Goal: Information Seeking & Learning: Understand process/instructions

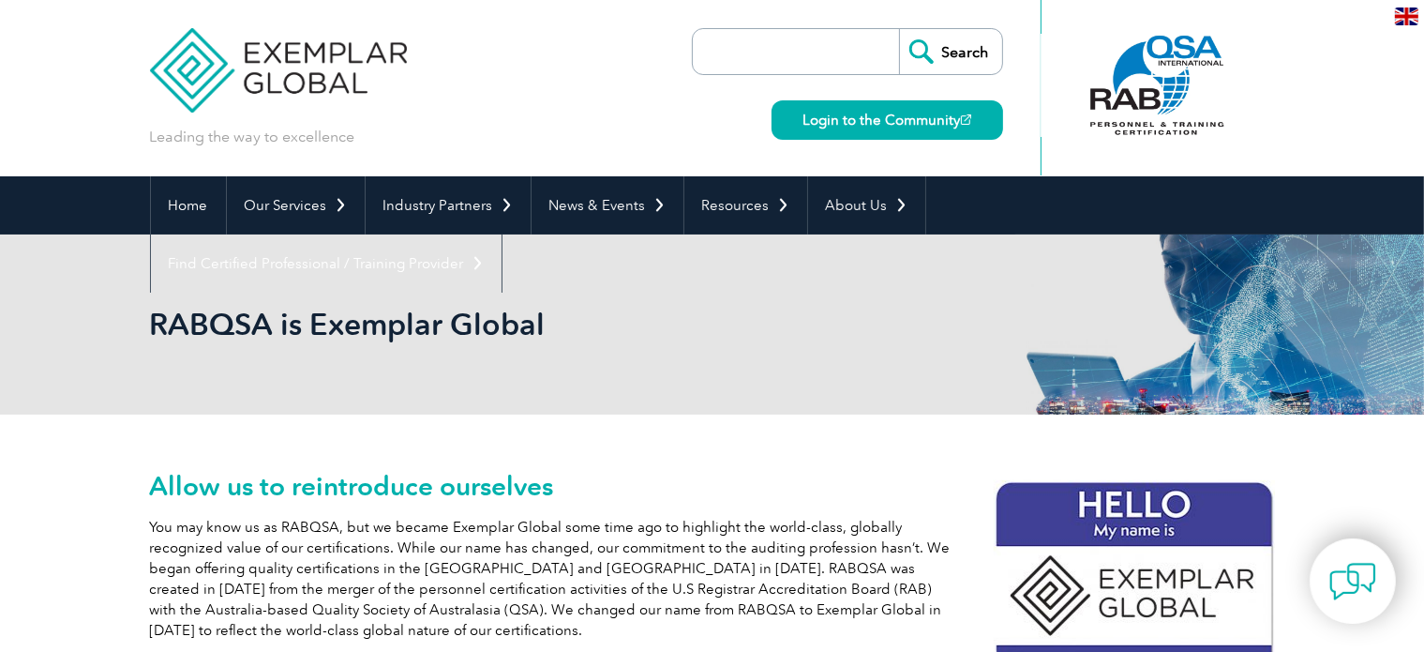
click at [1407, 8] on img at bounding box center [1406, 17] width 23 height 18
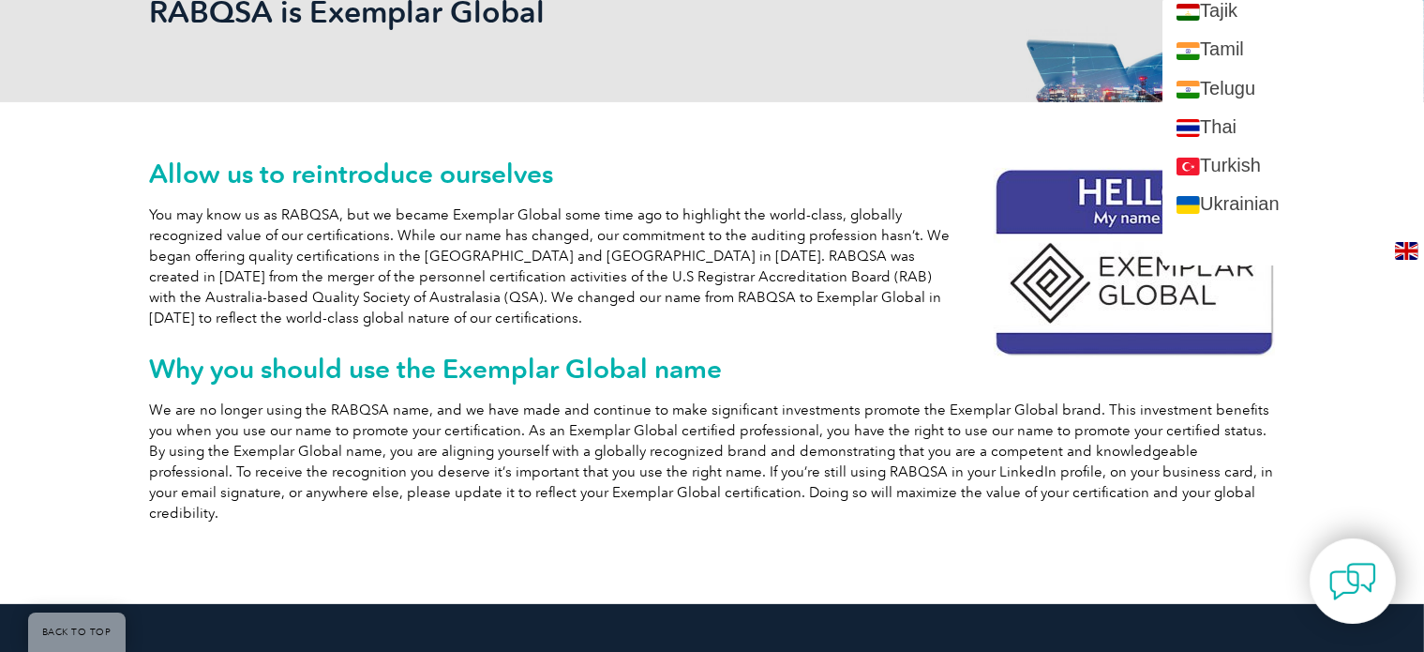
scroll to position [3724, 0]
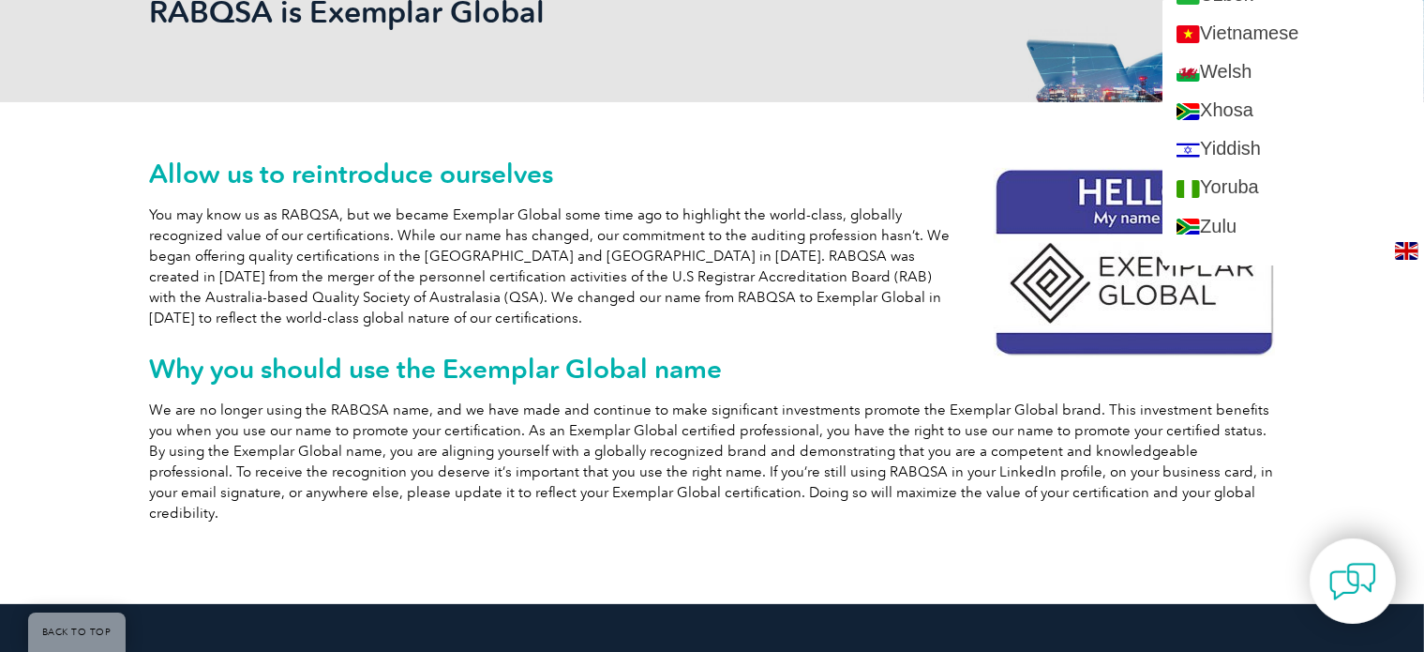
click at [598, 299] on p "You may know us as RABQSA, but we became Exemplar Global some time ago to highl…" at bounding box center [712, 266] width 1125 height 124
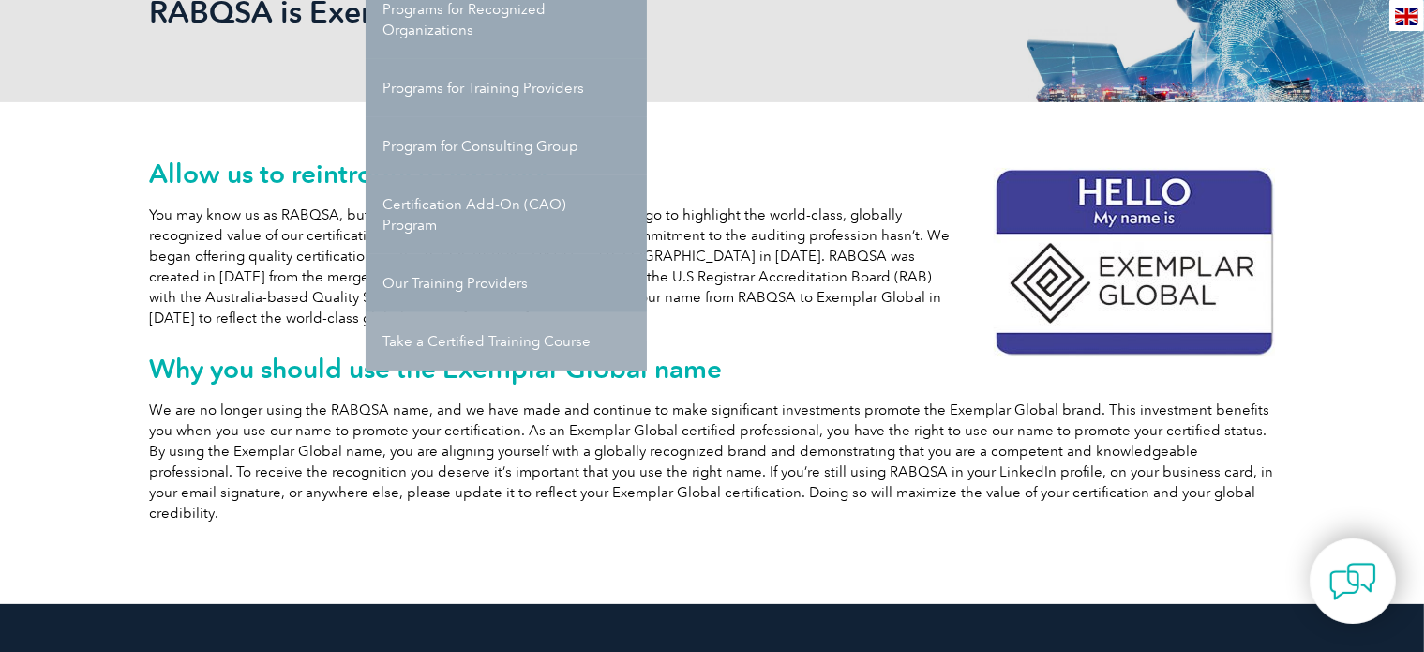
scroll to position [0, 0]
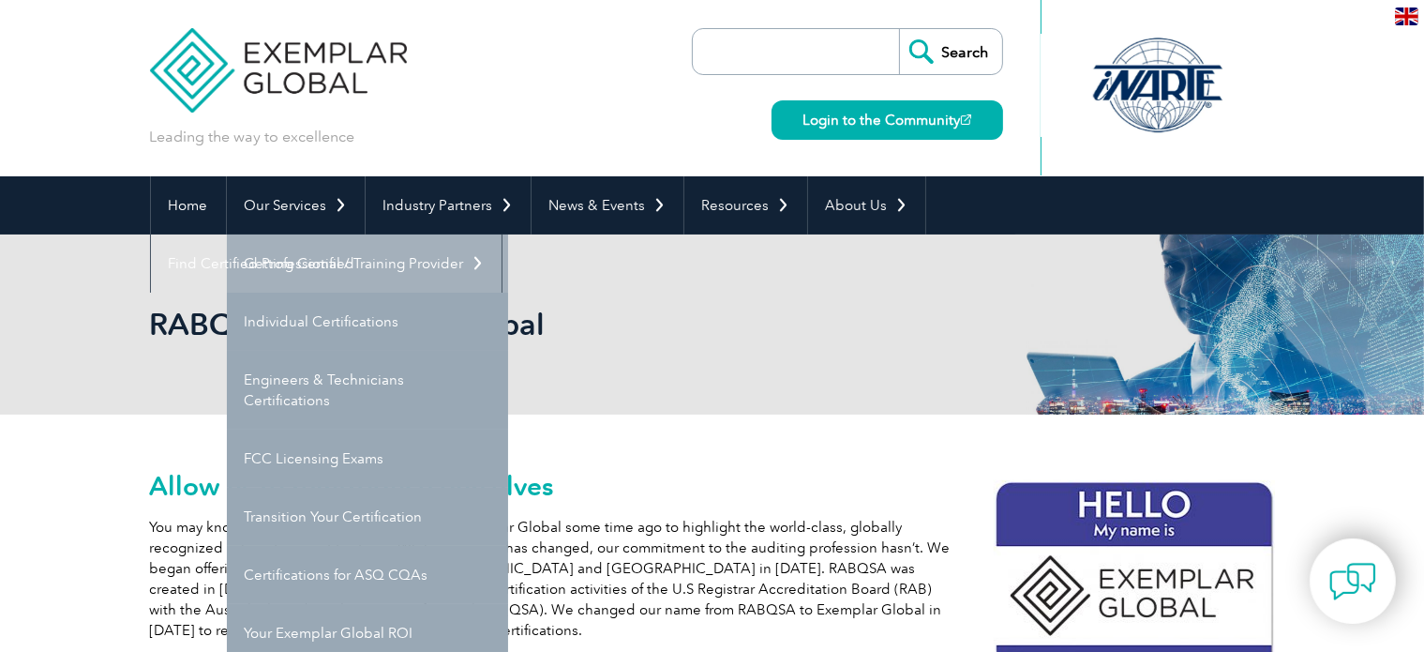
click at [298, 275] on link "Getting Certified" at bounding box center [367, 263] width 281 height 58
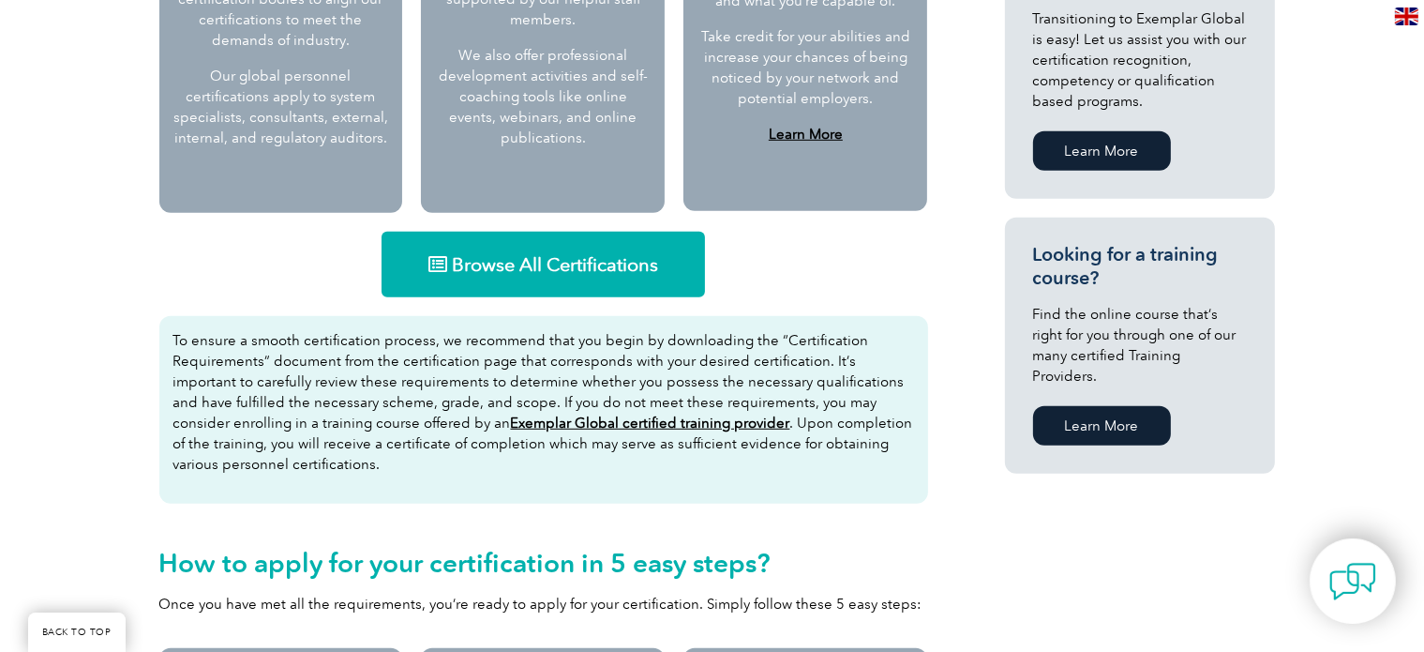
scroll to position [765, 0]
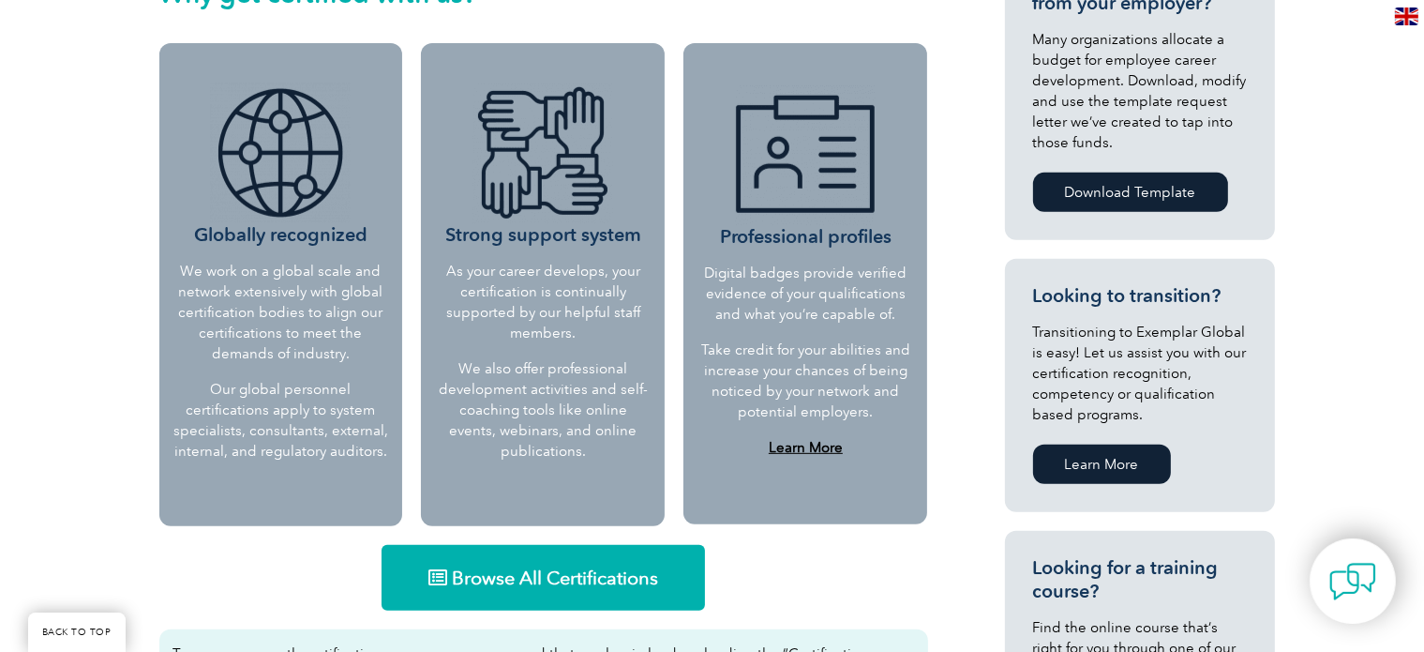
click at [1084, 469] on link "Learn More" at bounding box center [1102, 463] width 138 height 39
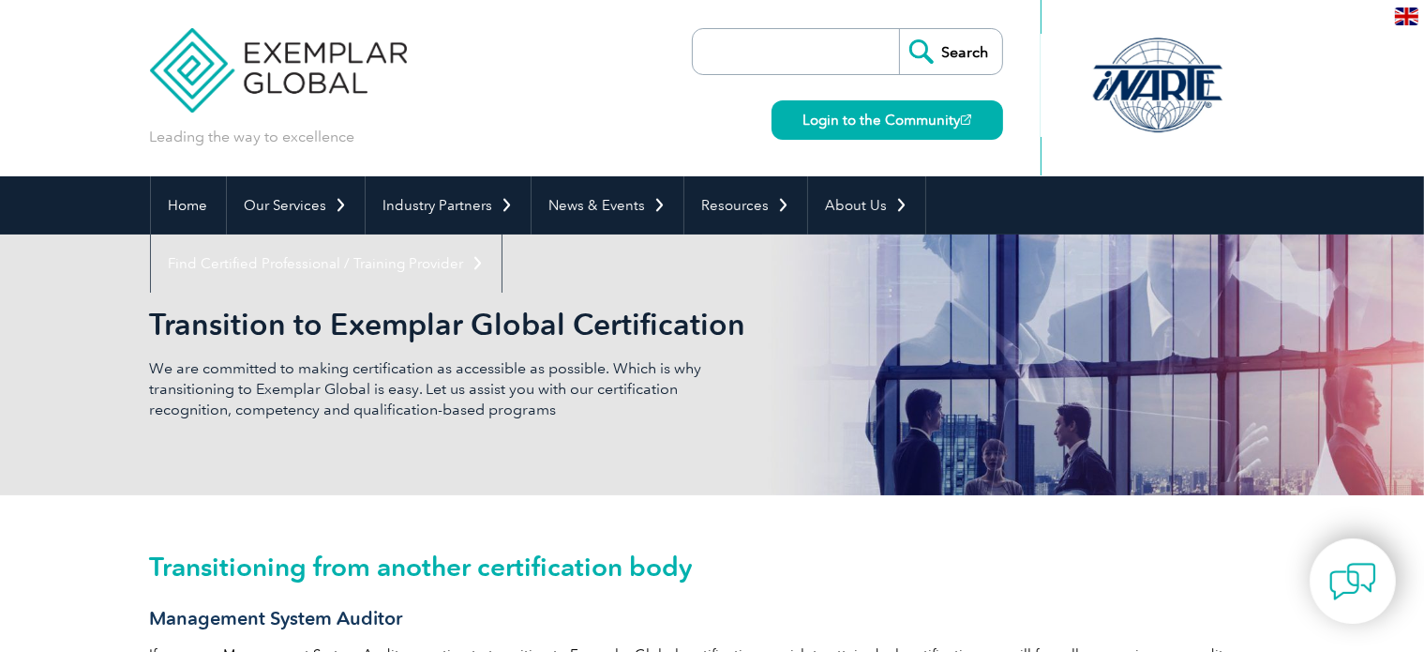
scroll to position [312, 0]
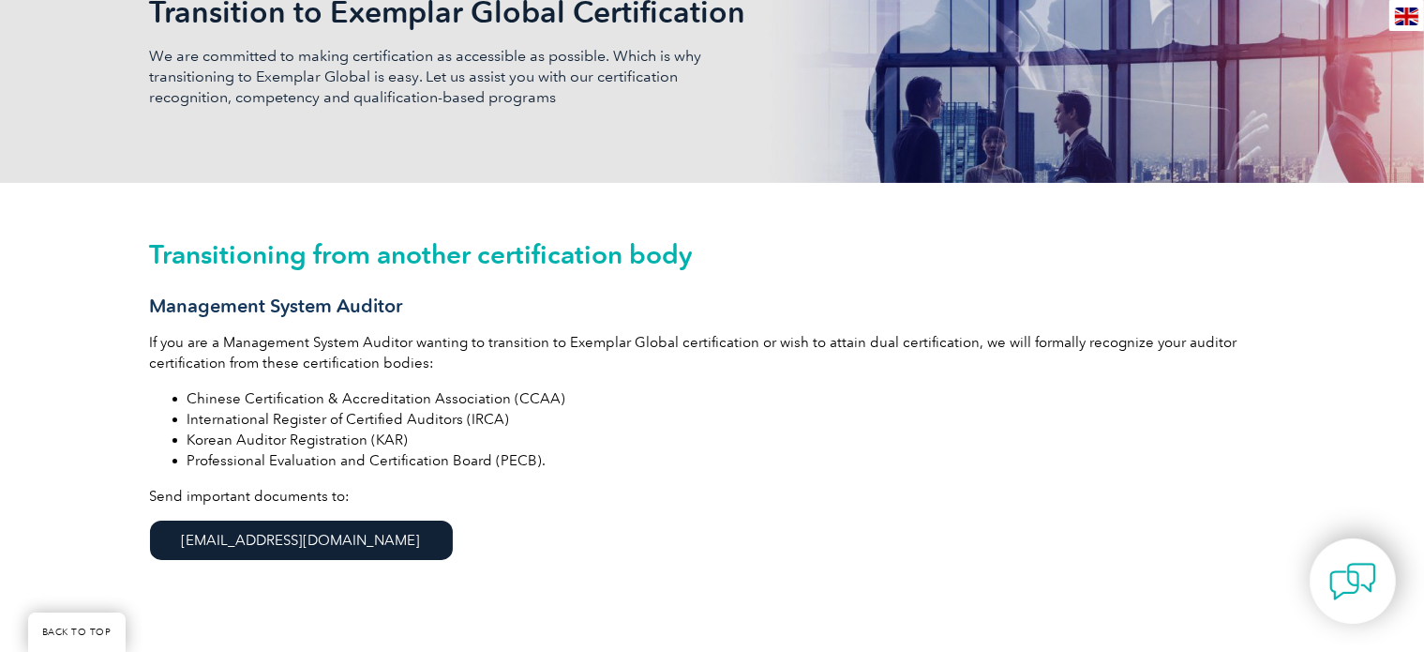
click at [285, 550] on link "info@exemplarglobal.org" at bounding box center [301, 539] width 303 height 39
click at [660, 396] on li "Chinese Certification & Accreditation Association (CCAA)" at bounding box center [732, 398] width 1088 height 21
click at [941, 354] on p "If you are a Management System Auditor wanting to transition to Exemplar Global…" at bounding box center [712, 352] width 1125 height 41
click at [955, 363] on p "If you are a Management System Auditor wanting to transition to Exemplar Global…" at bounding box center [712, 352] width 1125 height 41
click at [420, 374] on div "Transitioning from another certification body Management System Auditor If you …" at bounding box center [712, 421] width 1125 height 476
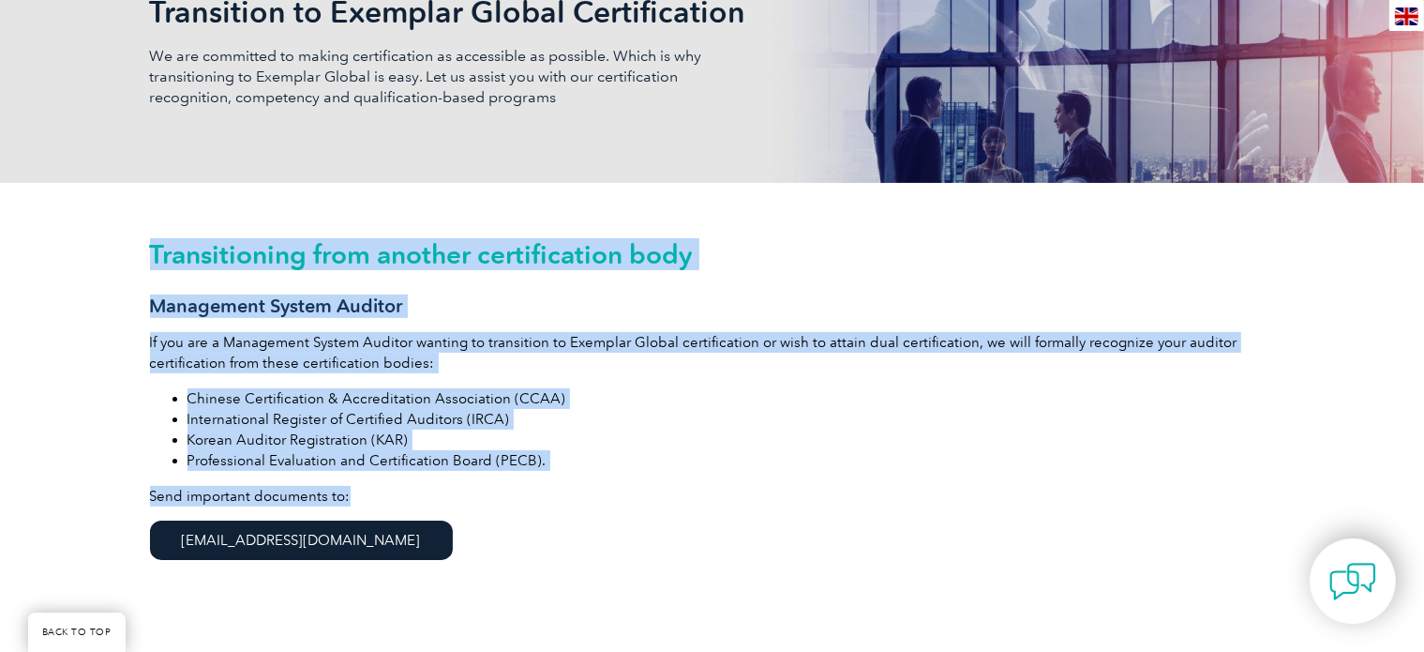
drag, startPoint x: 149, startPoint y: 248, endPoint x: 482, endPoint y: 483, distance: 407.7
click at [482, 483] on div "Transitioning from another certification body Management System Auditor If you …" at bounding box center [712, 421] width 1125 height 476
copy div "Transitioning from another certification body Management System Auditor If you …"
click at [675, 423] on li "International Register of Certified Auditors (IRCA)" at bounding box center [732, 419] width 1088 height 21
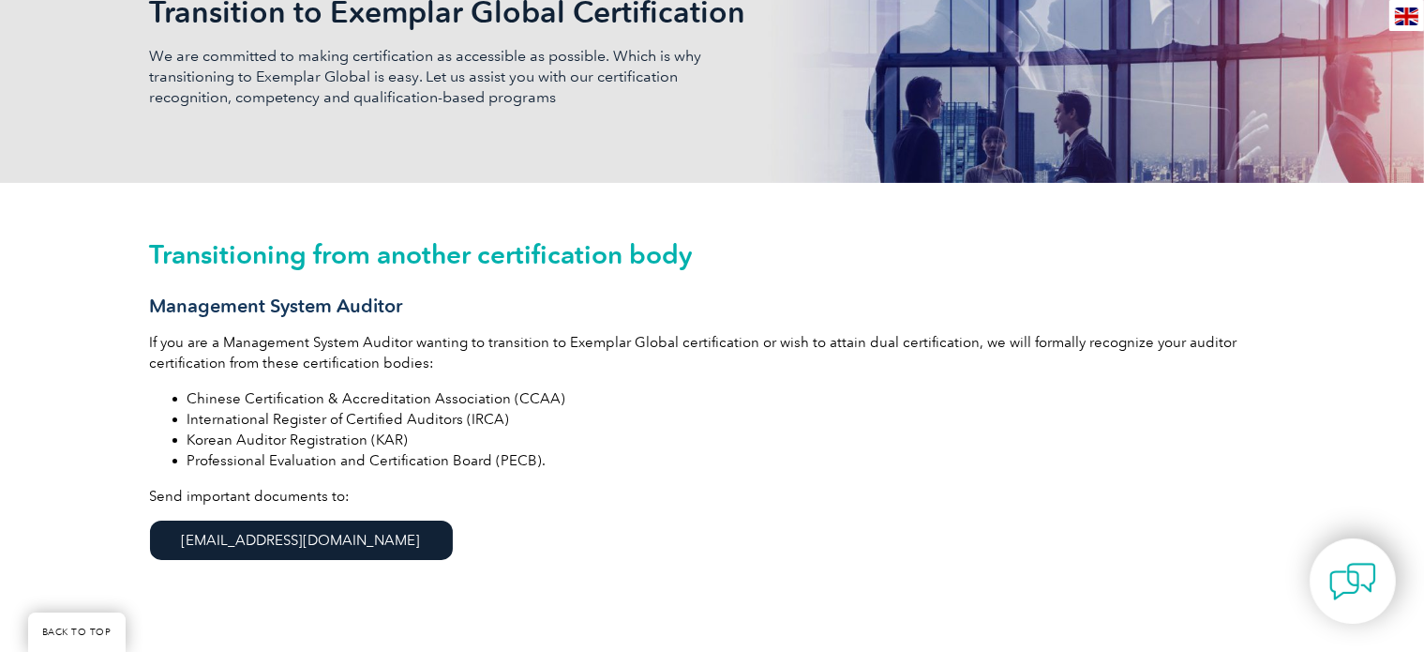
click at [675, 423] on li "International Register of Certified Auditors (IRCA)" at bounding box center [732, 419] width 1088 height 21
click at [666, 427] on li "International Register of Certified Auditors (IRCA)" at bounding box center [732, 419] width 1088 height 21
drag, startPoint x: 580, startPoint y: 397, endPoint x: 197, endPoint y: 396, distance: 382.6
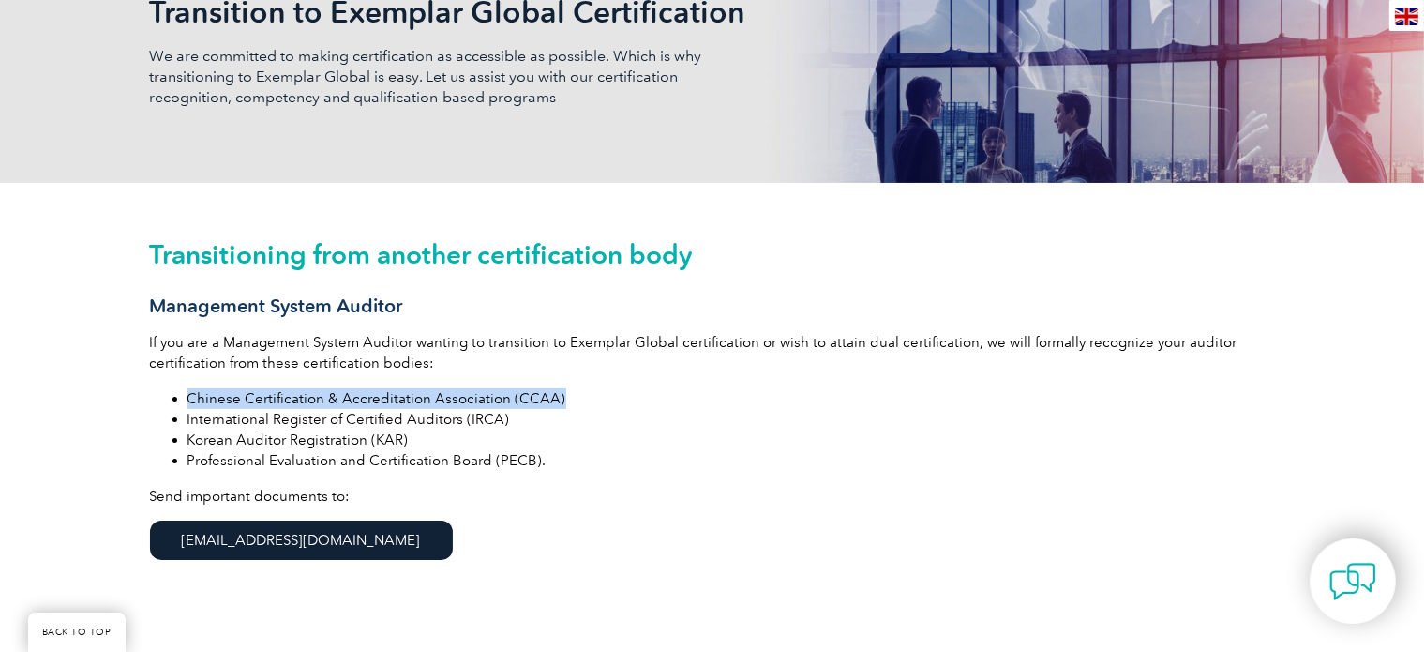
click at [184, 395] on ul "Chinese Certification & Accreditation Association (CCAA) International Register…" at bounding box center [712, 429] width 1125 height 83
copy li "Chinese Certification & Accreditation Association (CCAA)"
